Goal: Task Accomplishment & Management: Use online tool/utility

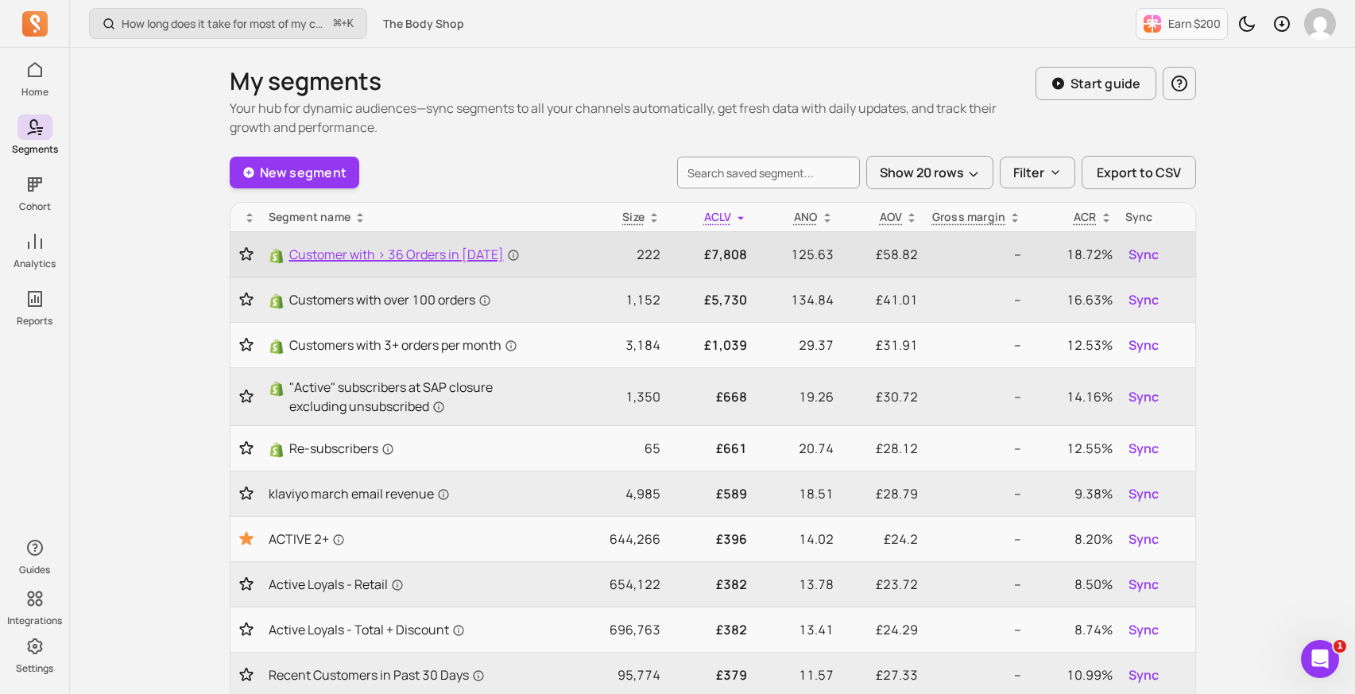
click at [412, 257] on span "Customer with > 36 Orders in [DATE]" at bounding box center [404, 254] width 230 height 19
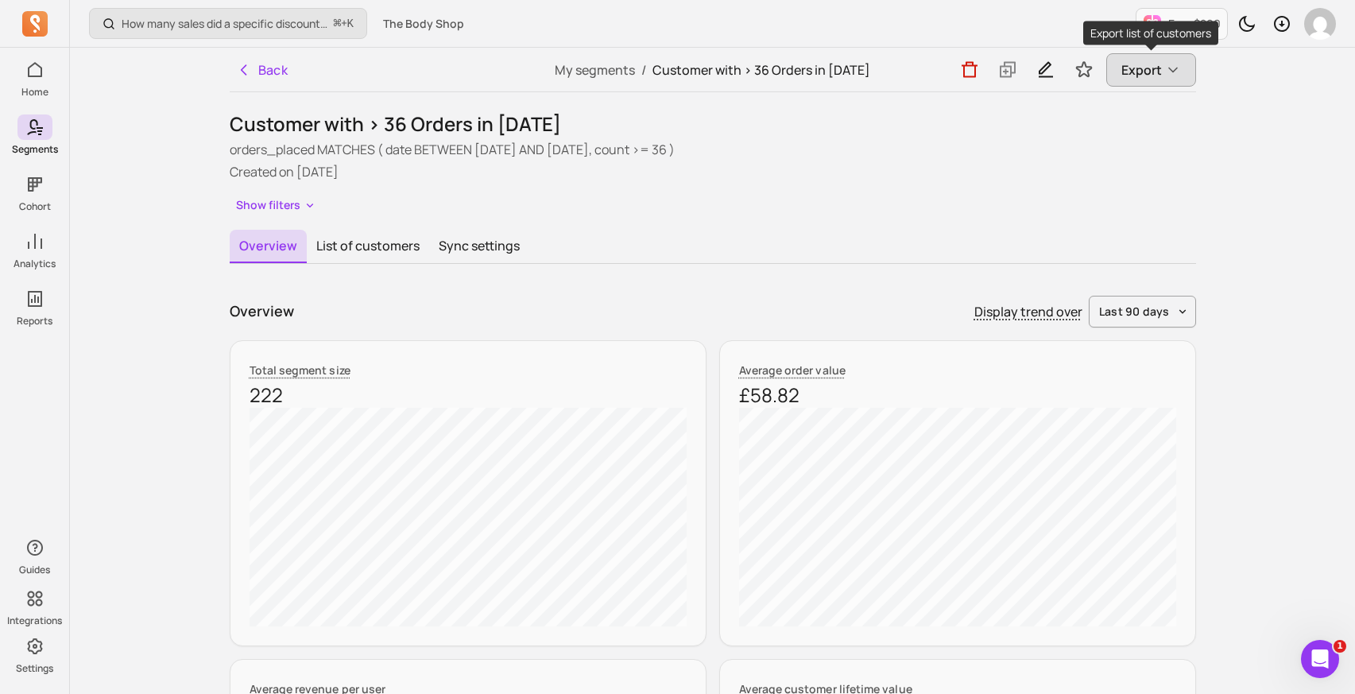
click at [1165, 69] on icon "button" at bounding box center [1173, 70] width 16 height 16
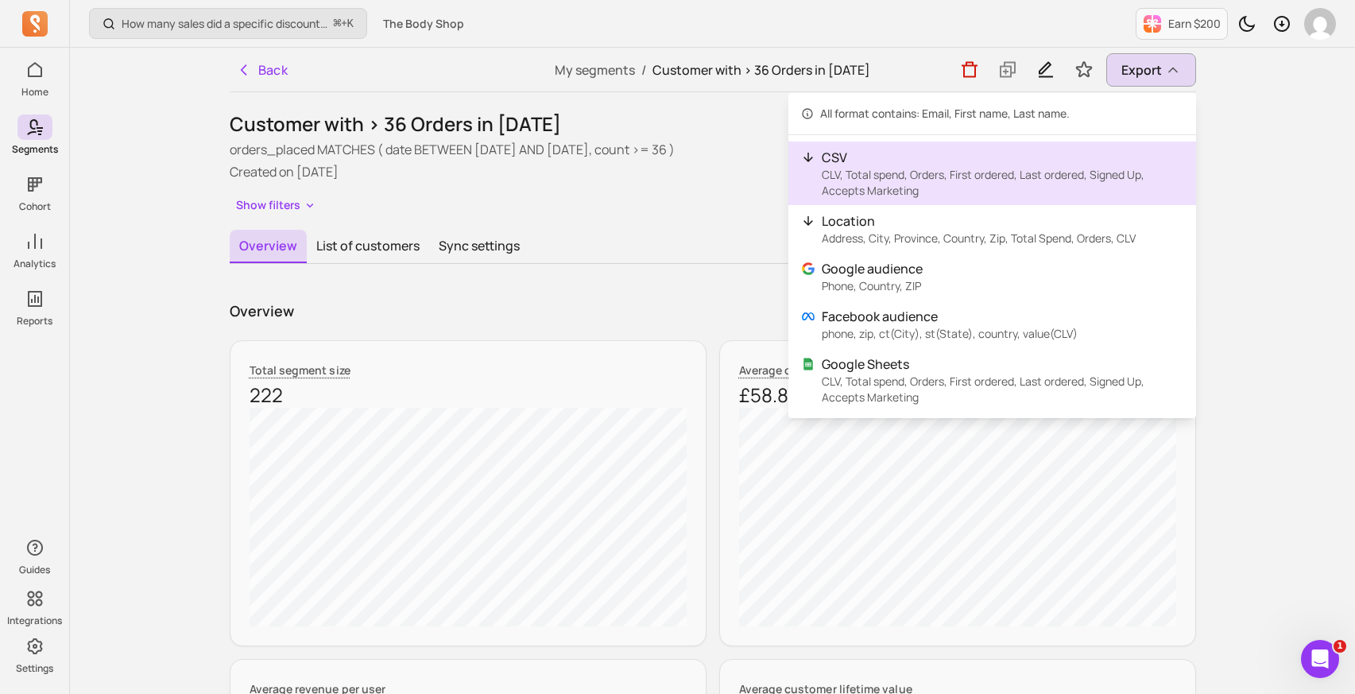
click at [952, 181] on p "CLV, Total spend, Orders, First ordered, Last ordered, Signed Up, Accepts Marke…" at bounding box center [1003, 183] width 362 height 32
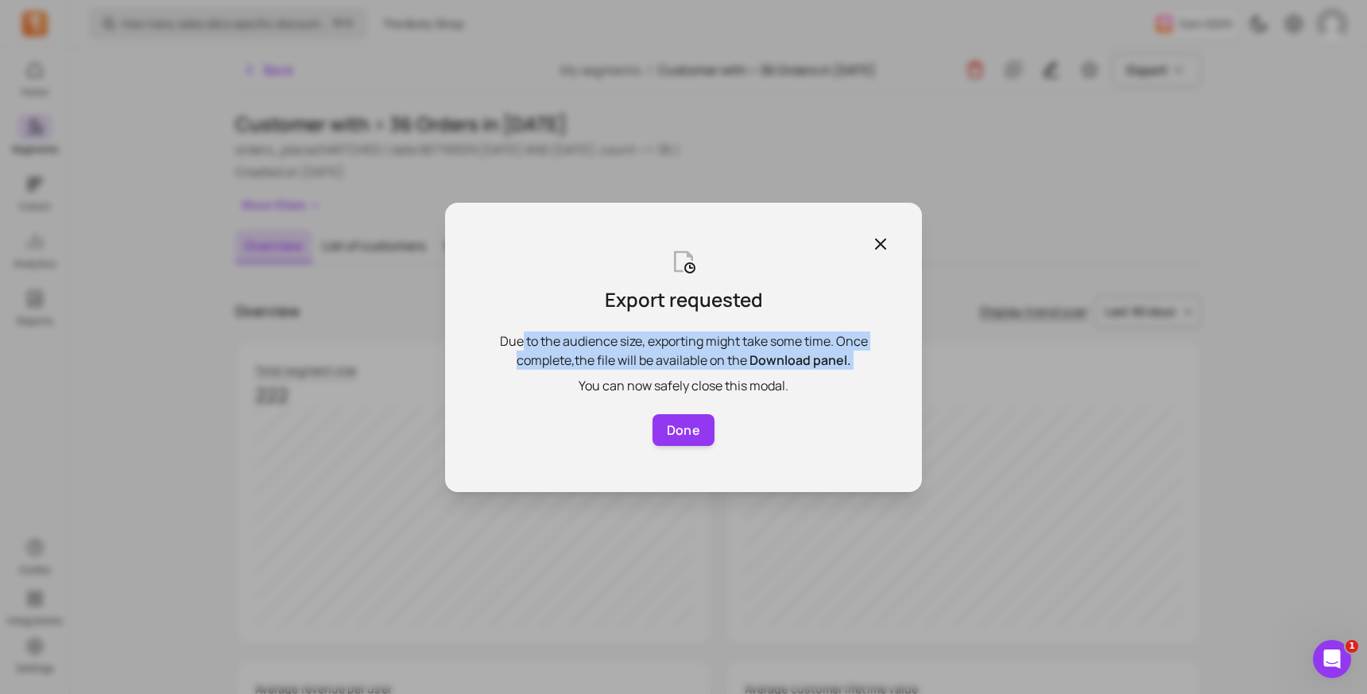
drag, startPoint x: 516, startPoint y: 341, endPoint x: 737, endPoint y: 374, distance: 224.2
click at [737, 374] on div "Due to the audience size, exporting might take some time. Once complete, the fi…" at bounding box center [683, 363] width 413 height 64
click at [685, 428] on button "Done" at bounding box center [683, 430] width 62 height 32
